Goal: Information Seeking & Learning: Learn about a topic

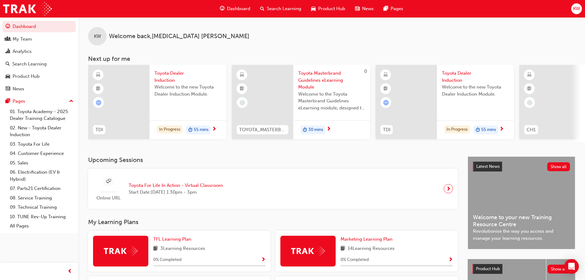
click at [215, 128] on span "next-icon" at bounding box center [214, 129] width 5 height 6
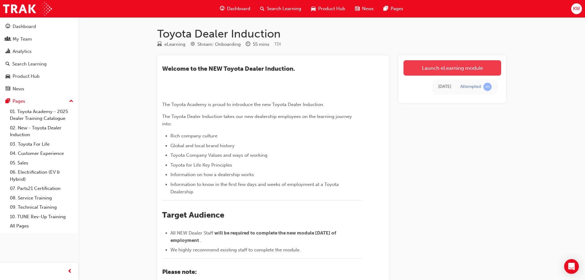
click at [459, 65] on link "Launch eLearning module" at bounding box center [452, 67] width 98 height 15
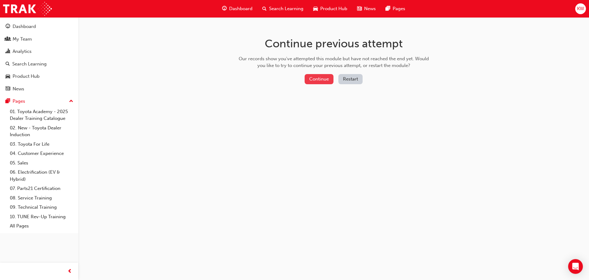
click at [316, 81] on button "Continue" at bounding box center [319, 79] width 29 height 10
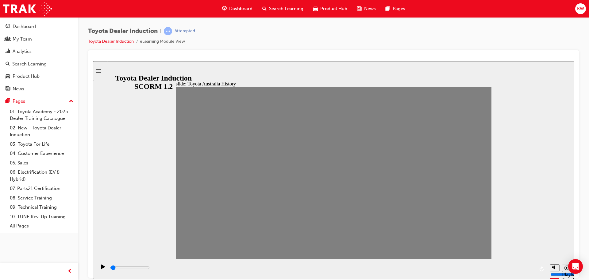
type input "0"
type input "2"
drag, startPoint x: 199, startPoint y: 177, endPoint x: 215, endPoint y: 179, distance: 15.5
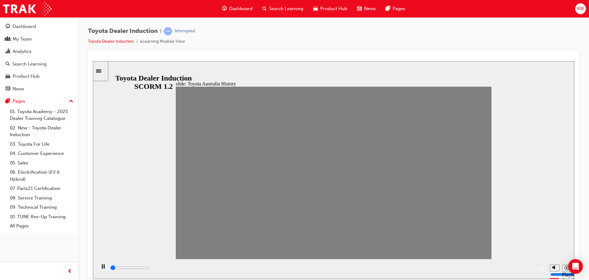
drag, startPoint x: 216, startPoint y: 175, endPoint x: 228, endPoint y: 180, distance: 13.4
drag, startPoint x: 228, startPoint y: 172, endPoint x: 238, endPoint y: 177, distance: 11.3
click at [102, 266] on icon "Pause (Ctrl+Alt+P)" at bounding box center [103, 266] width 3 height 4
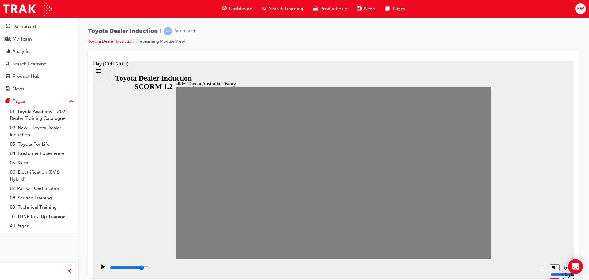
click at [101, 268] on icon "Play (Ctrl+Alt+P)" at bounding box center [103, 266] width 4 height 5
drag, startPoint x: 244, startPoint y: 173, endPoint x: 269, endPoint y: 171, distance: 24.6
drag, startPoint x: 239, startPoint y: 177, endPoint x: 252, endPoint y: 175, distance: 13.8
drag, startPoint x: 253, startPoint y: 175, endPoint x: 275, endPoint y: 171, distance: 22.5
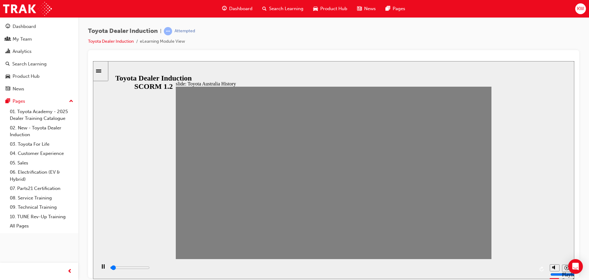
drag, startPoint x: 272, startPoint y: 173, endPoint x: 288, endPoint y: 172, distance: 16.0
drag, startPoint x: 287, startPoint y: 172, endPoint x: 300, endPoint y: 167, distance: 14.3
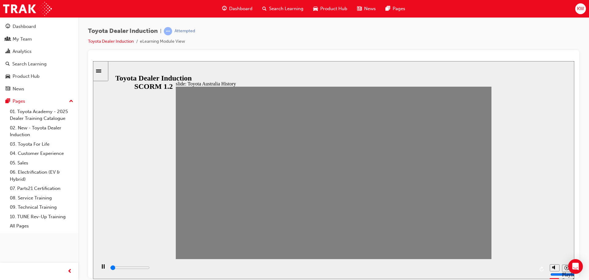
drag, startPoint x: 304, startPoint y: 176, endPoint x: 320, endPoint y: 178, distance: 17.0
drag, startPoint x: 317, startPoint y: 177, endPoint x: 321, endPoint y: 176, distance: 4.1
drag, startPoint x: 315, startPoint y: 171, endPoint x: 334, endPoint y: 174, distance: 19.9
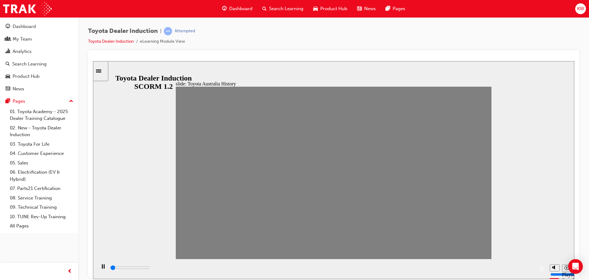
drag, startPoint x: 332, startPoint y: 175, endPoint x: 347, endPoint y: 172, distance: 15.0
drag, startPoint x: 345, startPoint y: 174, endPoint x: 361, endPoint y: 171, distance: 16.6
drag, startPoint x: 365, startPoint y: 177, endPoint x: 376, endPoint y: 181, distance: 12.2
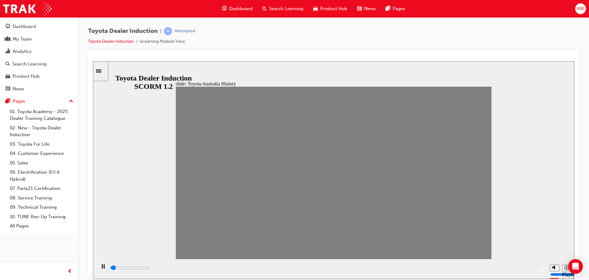
drag, startPoint x: 373, startPoint y: 174, endPoint x: 386, endPoint y: 176, distance: 13.0
drag, startPoint x: 389, startPoint y: 175, endPoint x: 410, endPoint y: 182, distance: 22.4
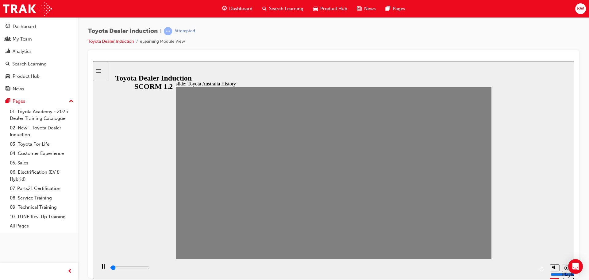
drag, startPoint x: 403, startPoint y: 176, endPoint x: 413, endPoint y: 176, distance: 10.5
drag, startPoint x: 420, startPoint y: 176, endPoint x: 441, endPoint y: 180, distance: 20.6
drag, startPoint x: 431, startPoint y: 175, endPoint x: 439, endPoint y: 176, distance: 7.7
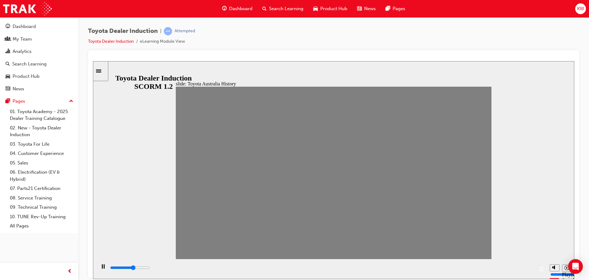
drag, startPoint x: 447, startPoint y: 174, endPoint x: 458, endPoint y: 179, distance: 11.5
drag, startPoint x: 461, startPoint y: 172, endPoint x: 469, endPoint y: 179, distance: 10.7
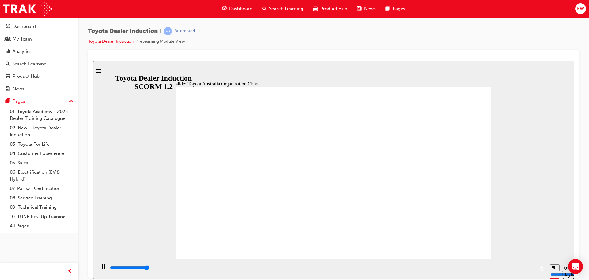
type input "5000"
